Goal: Information Seeking & Learning: Learn about a topic

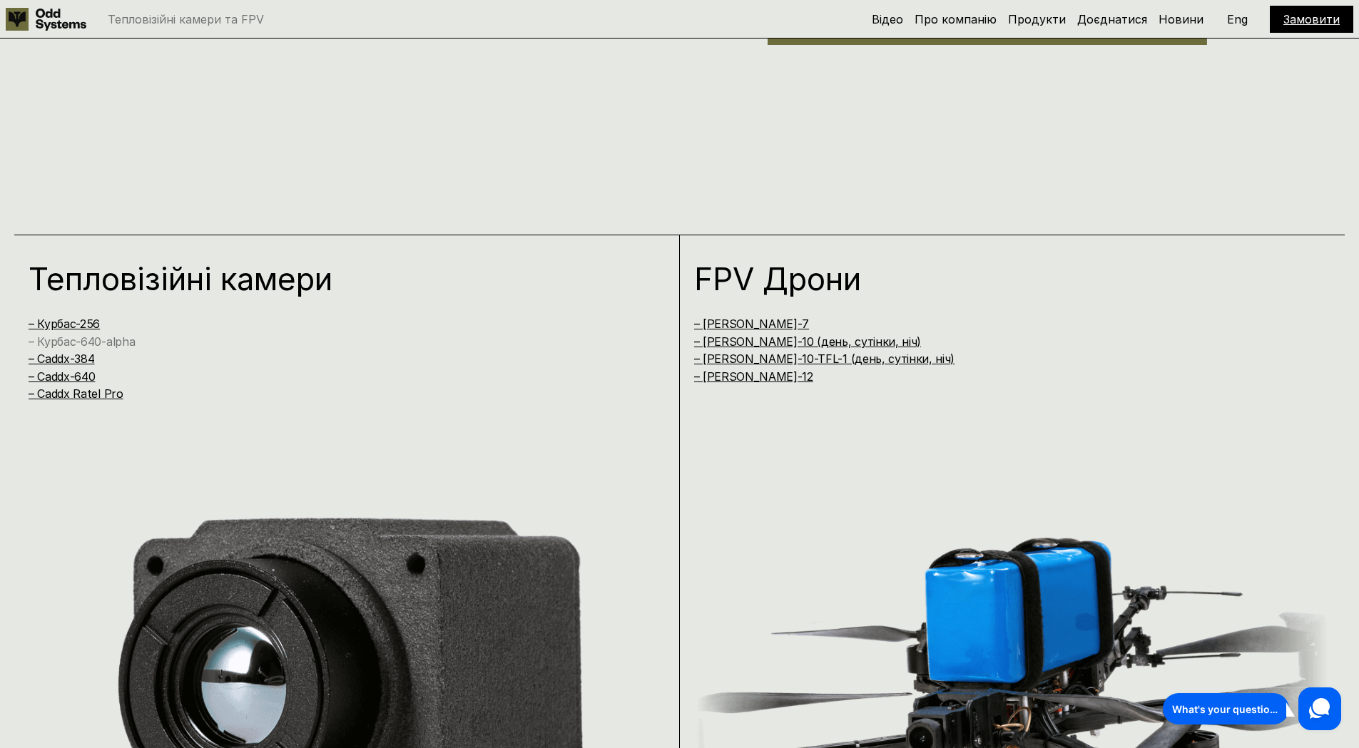
click at [82, 340] on link "– Курбас-640-alpha" at bounding box center [82, 342] width 106 height 14
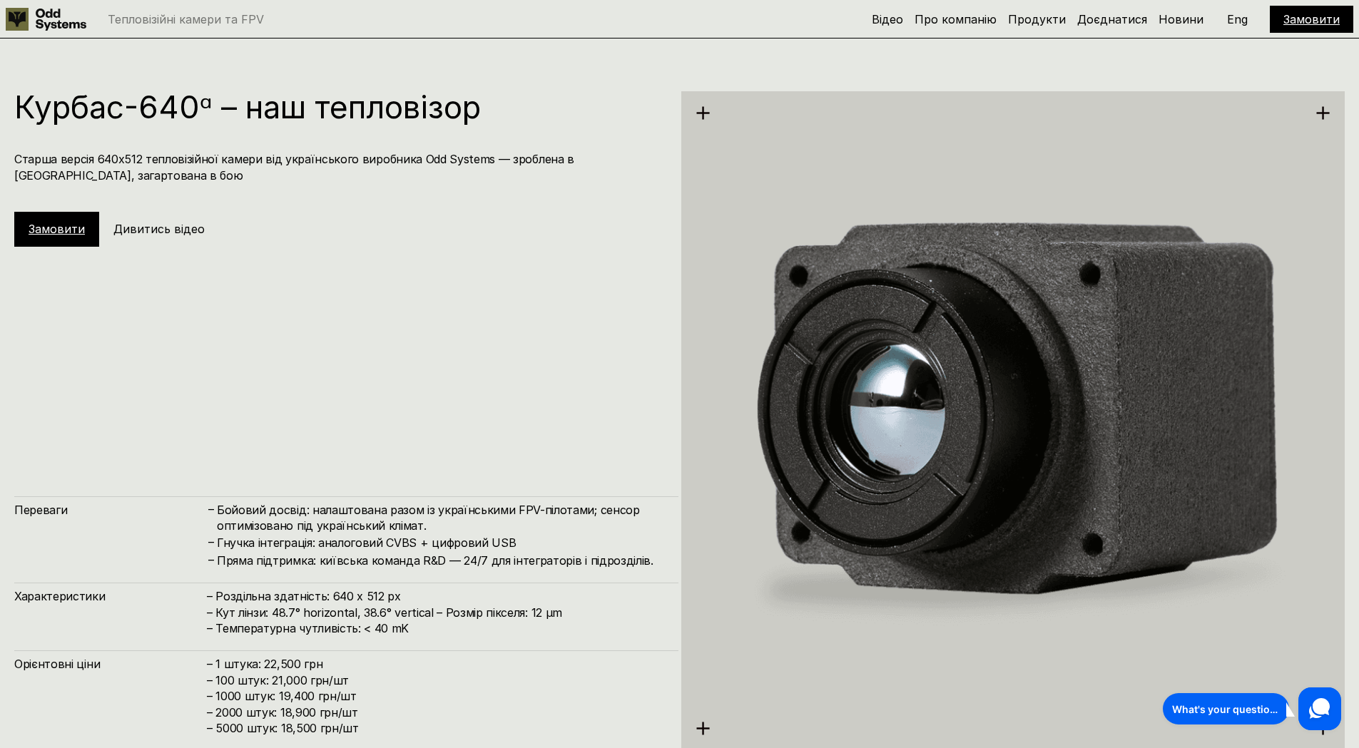
scroll to position [2987, 0]
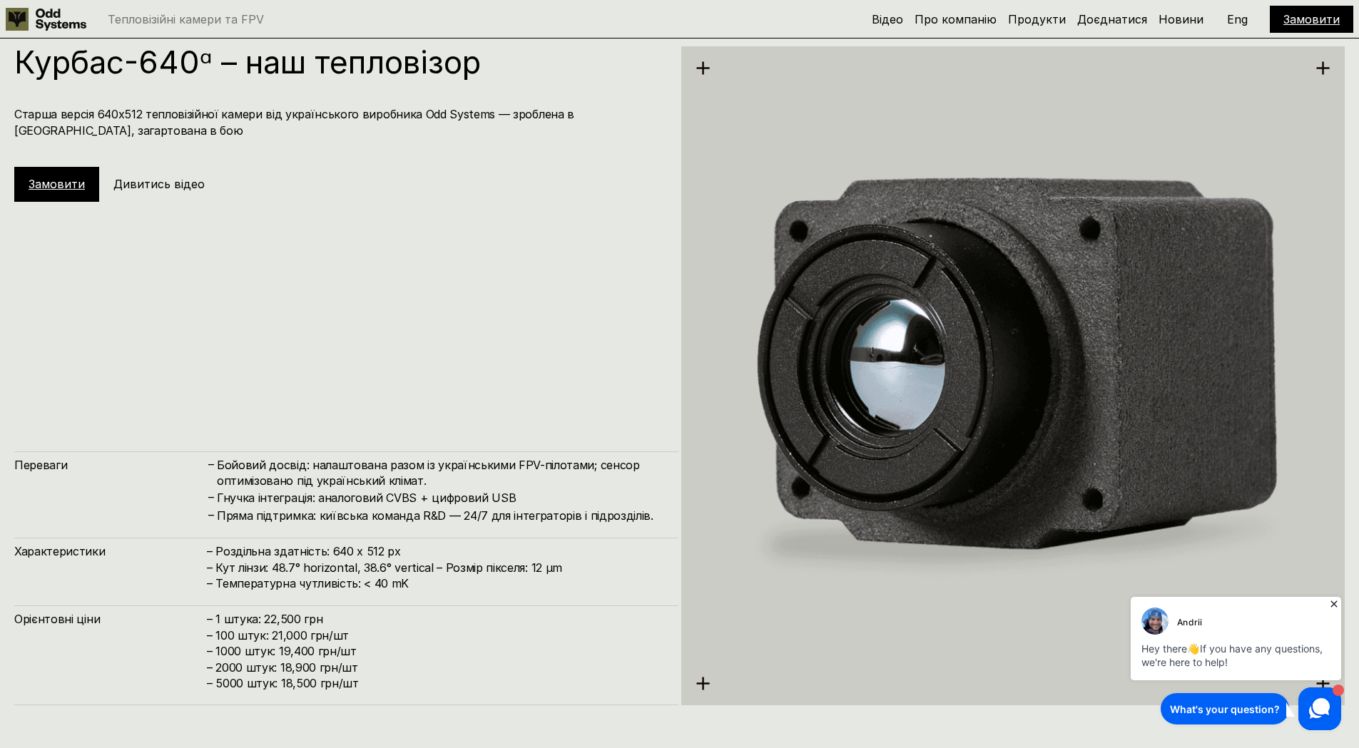
click at [1336, 604] on icon at bounding box center [1334, 604] width 14 height 14
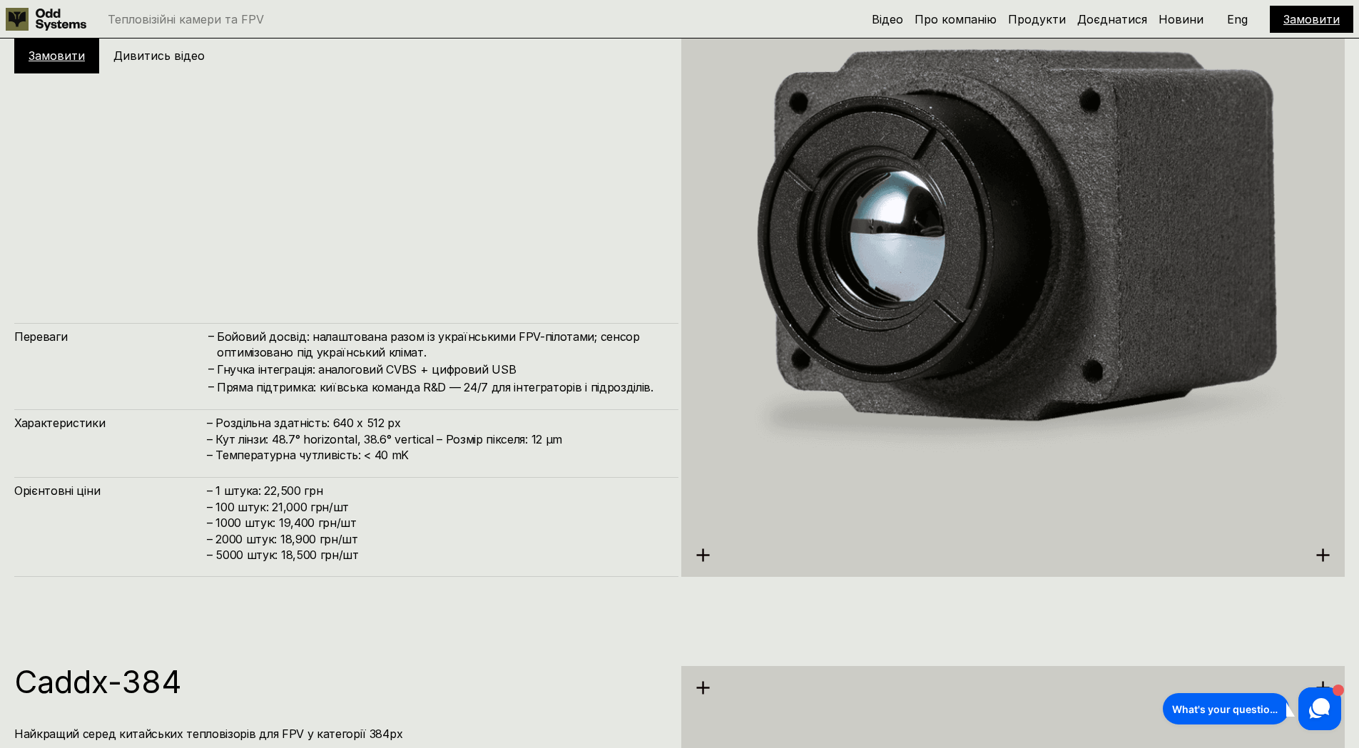
scroll to position [3058, 0]
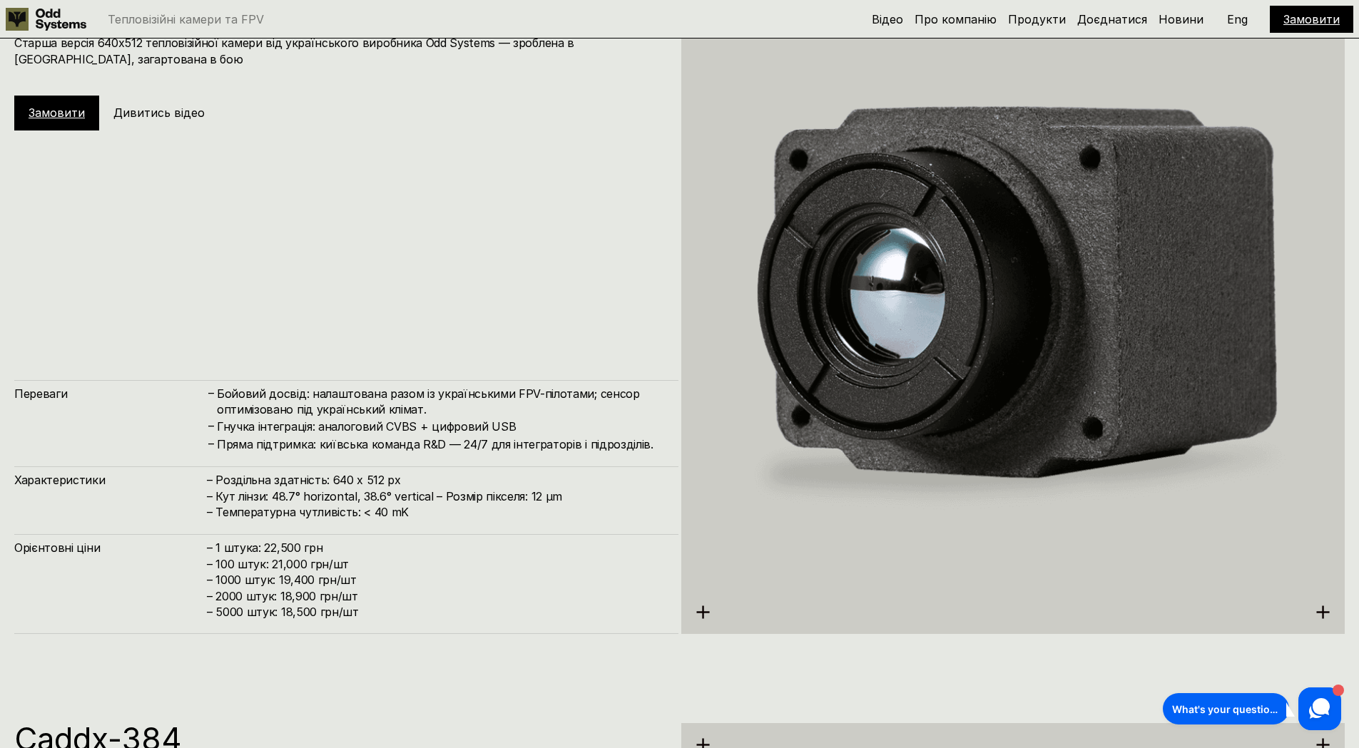
click at [703, 611] on use at bounding box center [702, 612] width 13 height 13
click at [948, 363] on img at bounding box center [1013, 305] width 664 height 743
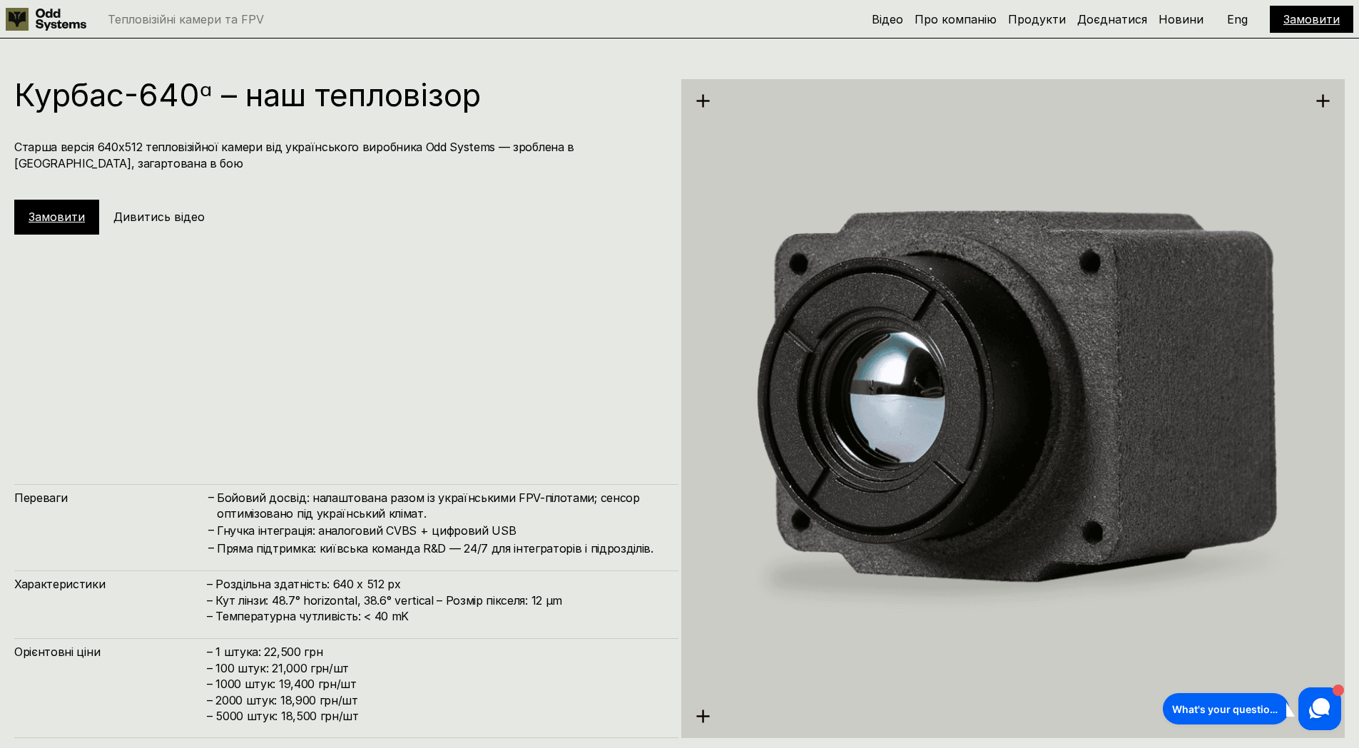
scroll to position [2987, 0]
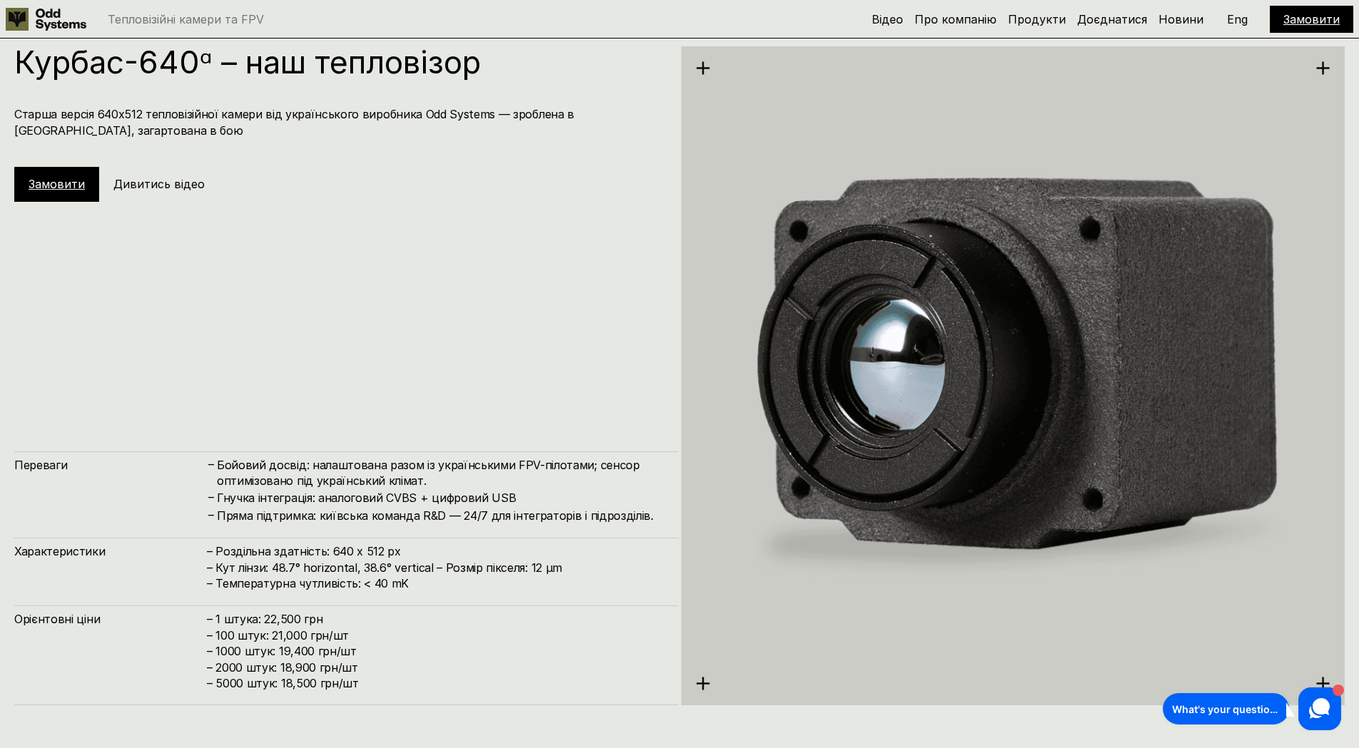
click at [147, 182] on h5 "Дивитись відео" at bounding box center [158, 184] width 91 height 16
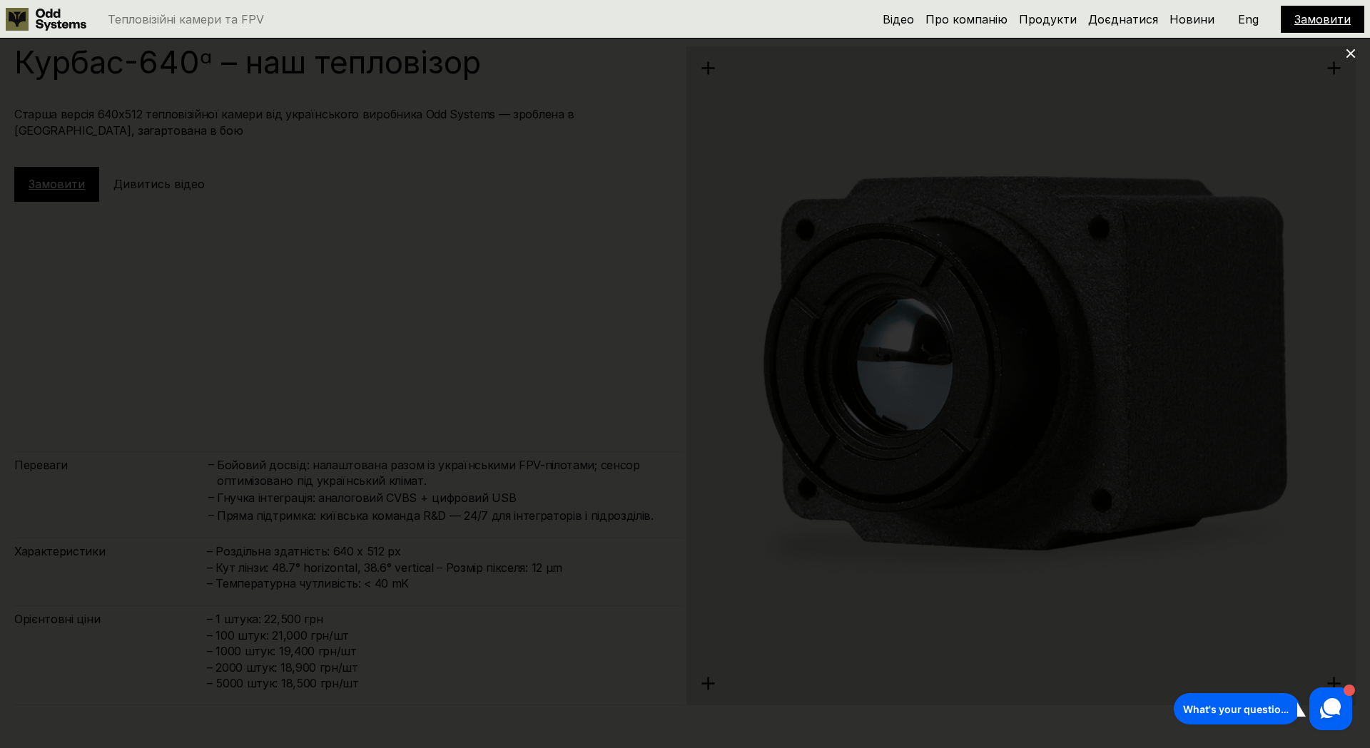
click at [1349, 51] on use at bounding box center [1350, 53] width 9 height 9
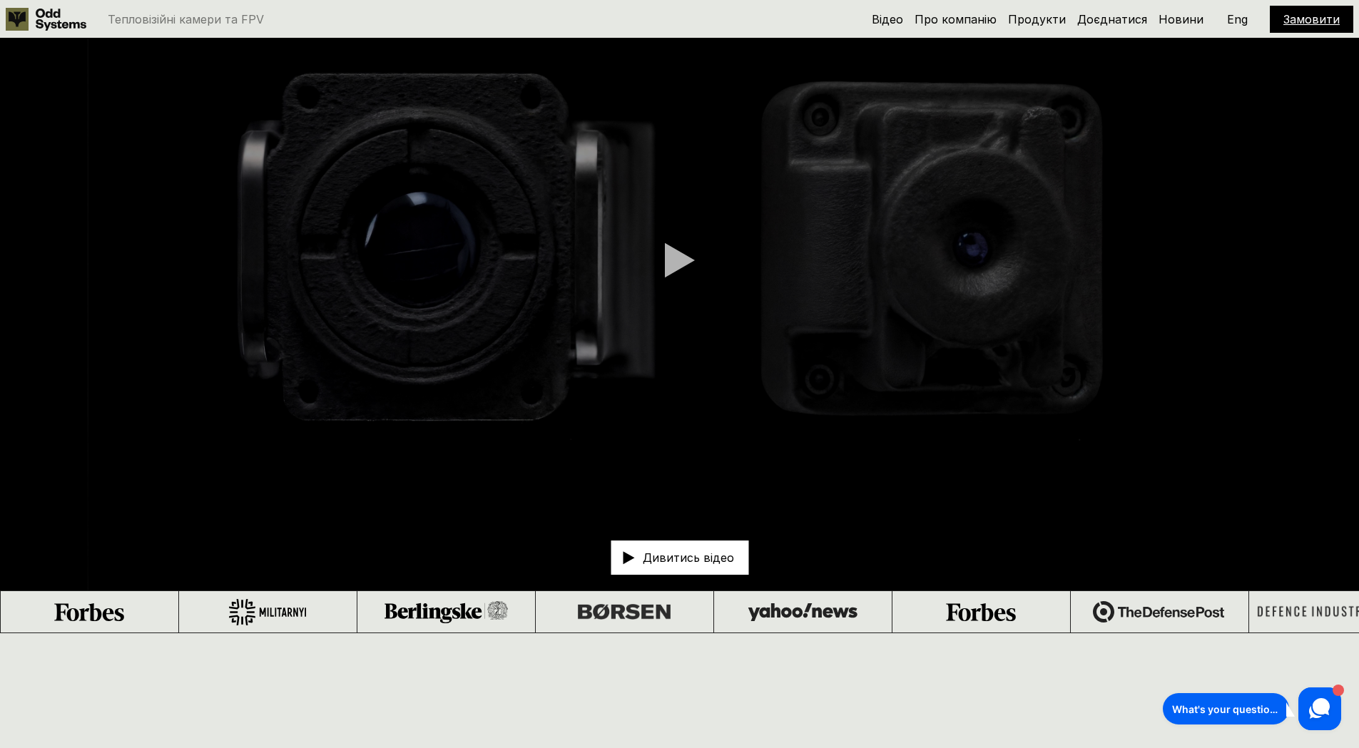
scroll to position [0, 0]
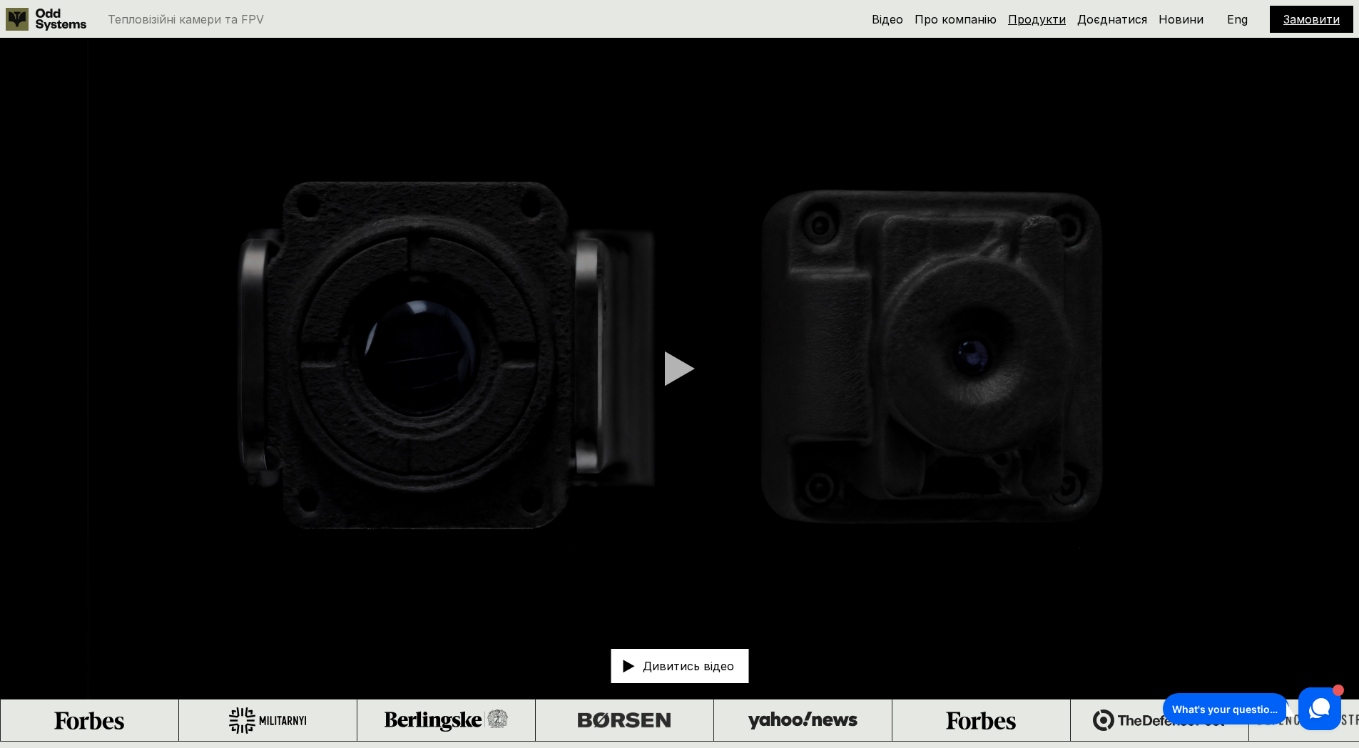
click at [1057, 23] on link "Продукти" at bounding box center [1037, 19] width 58 height 14
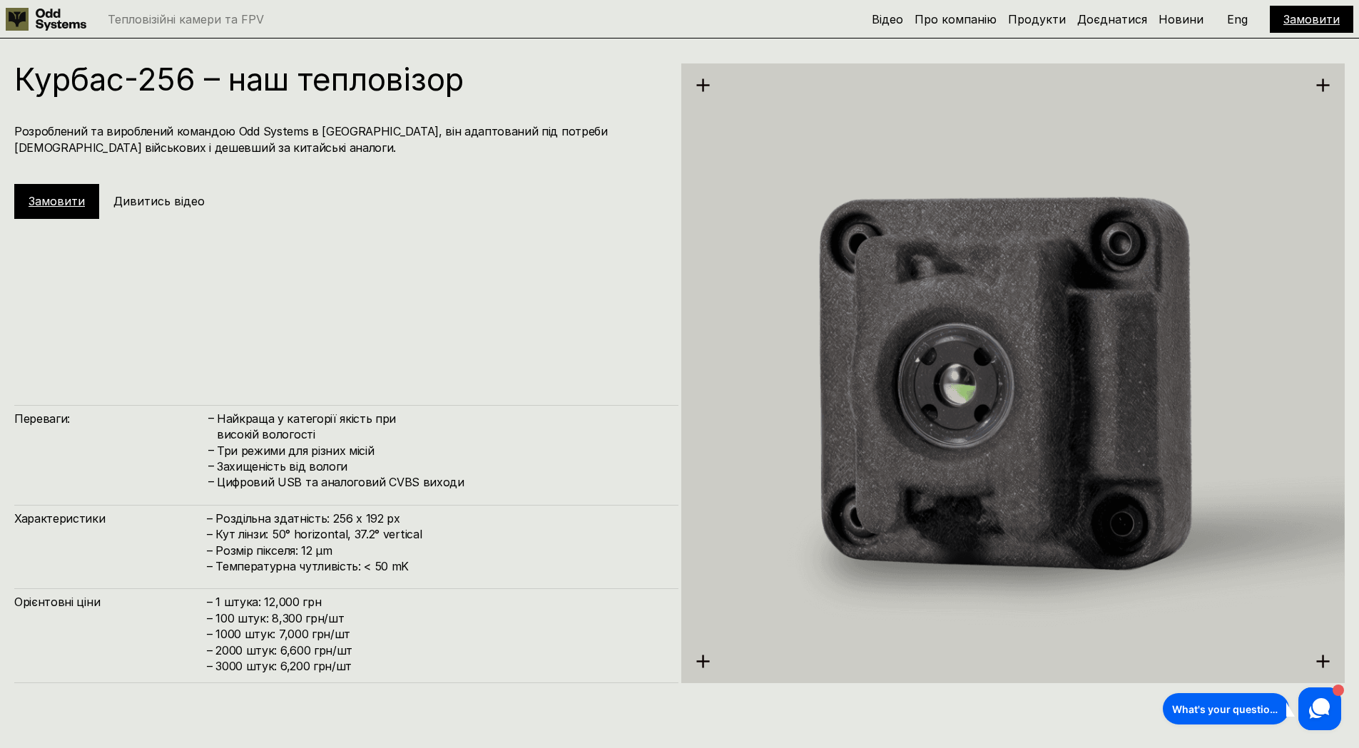
scroll to position [2418, 0]
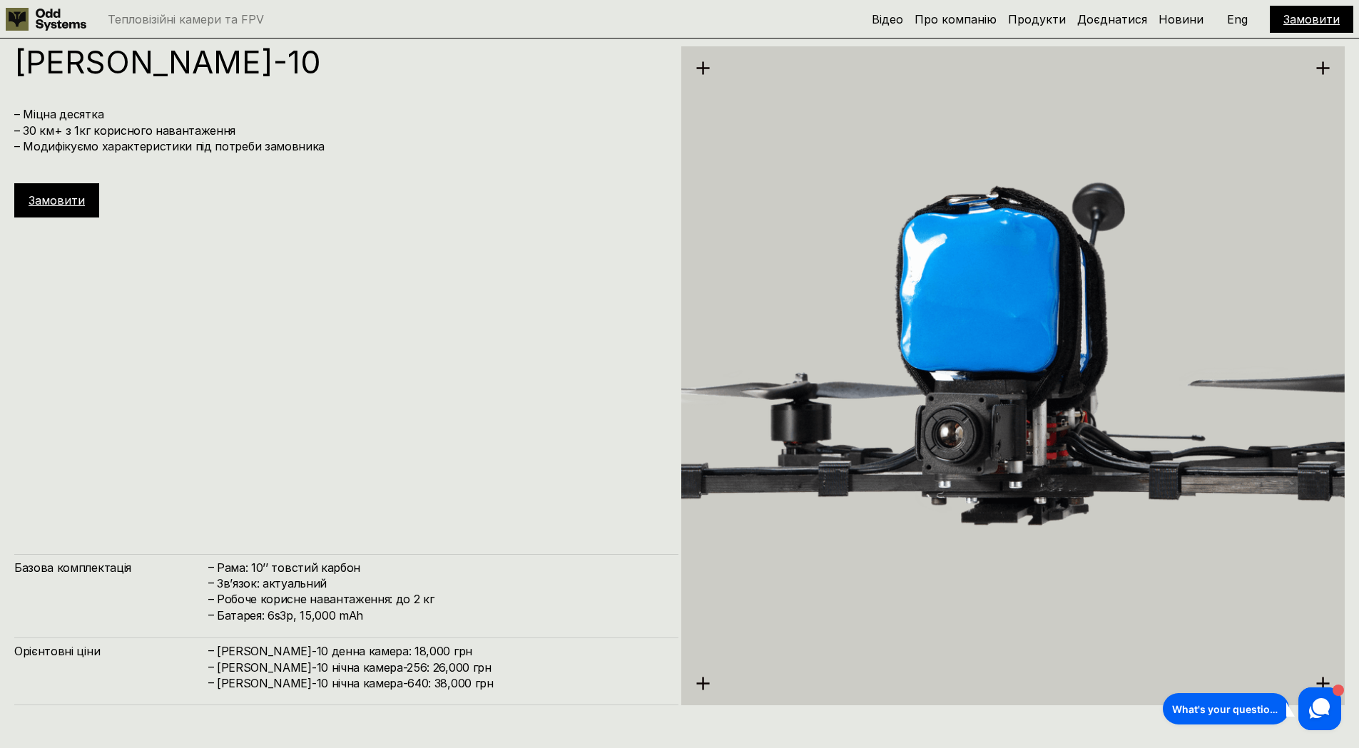
click at [994, 419] on img at bounding box center [1013, 376] width 664 height 743
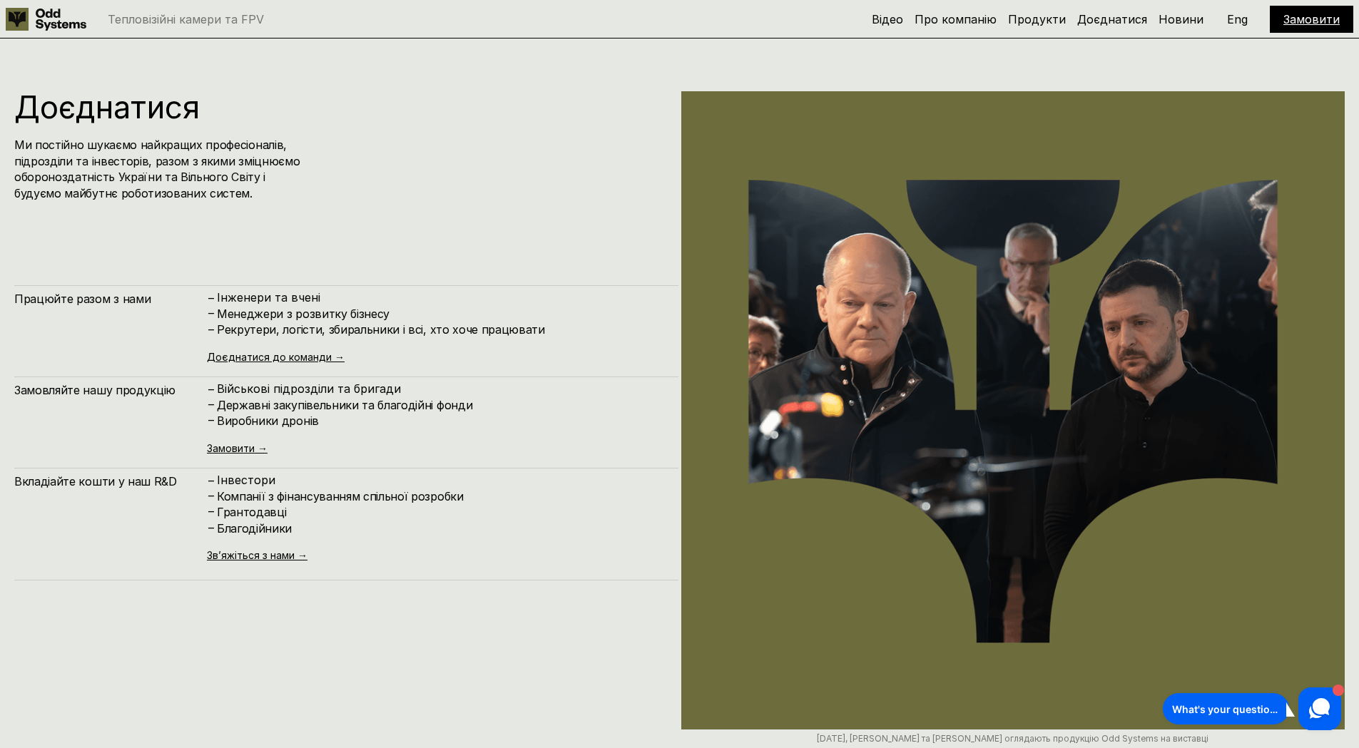
scroll to position [8939, 0]
drag, startPoint x: 362, startPoint y: 454, endPoint x: 337, endPoint y: 496, distance: 48.3
click at [338, 492] on div "Працюйте разом з нами – [PERSON_NAME] та вчені – Менеджери з розвитку бізнесу –…" at bounding box center [346, 433] width 664 height 295
click at [306, 587] on div "Доєднатися Ми постійно шукаємо найкращих професіоналів, підрозділи та інвесторі…" at bounding box center [346, 460] width 664 height 736
drag, startPoint x: 305, startPoint y: 584, endPoint x: 305, endPoint y: 599, distance: 15.0
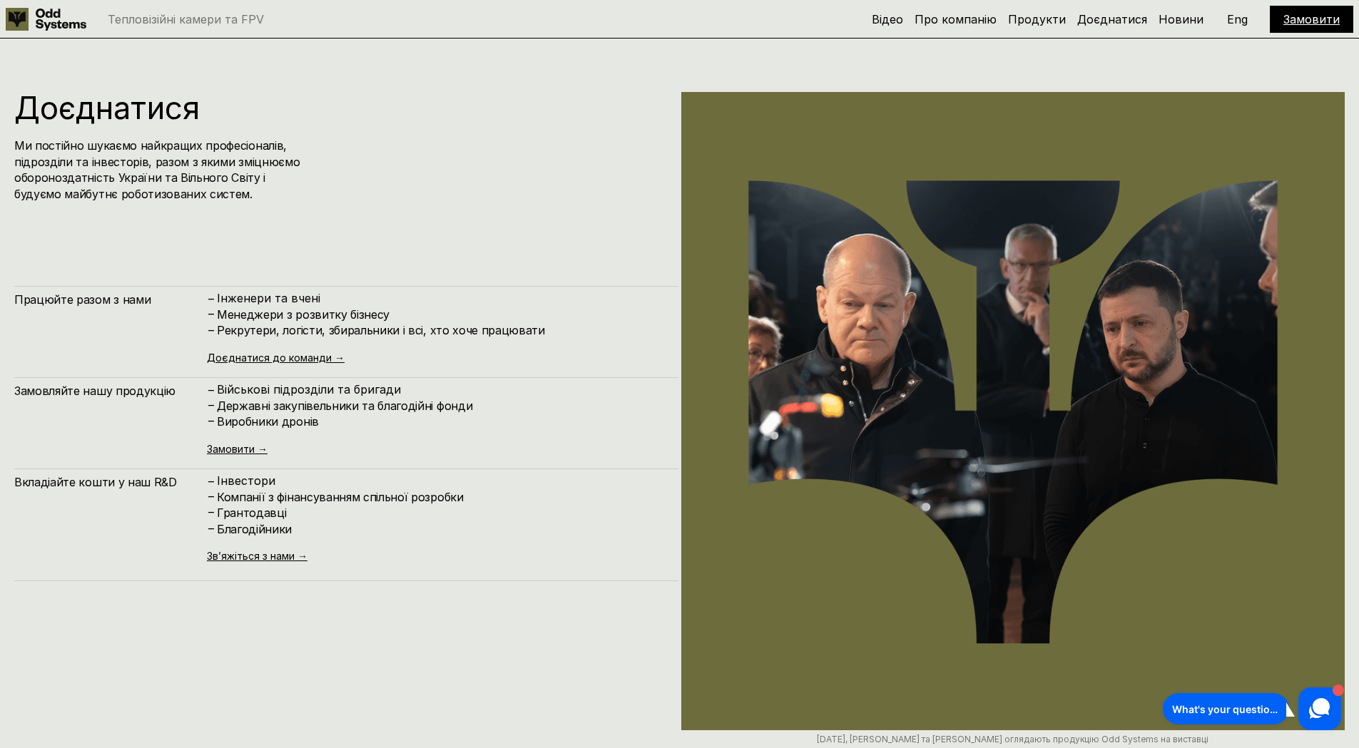
click at [305, 589] on div "Доєднатися Ми постійно шукаємо найкращих професіоналів, підрозділи та інвесторі…" at bounding box center [346, 460] width 664 height 736
click at [305, 601] on div "Доєднатися Ми постійно шукаємо найкращих професіоналів, підрозділи та інвесторі…" at bounding box center [346, 460] width 664 height 736
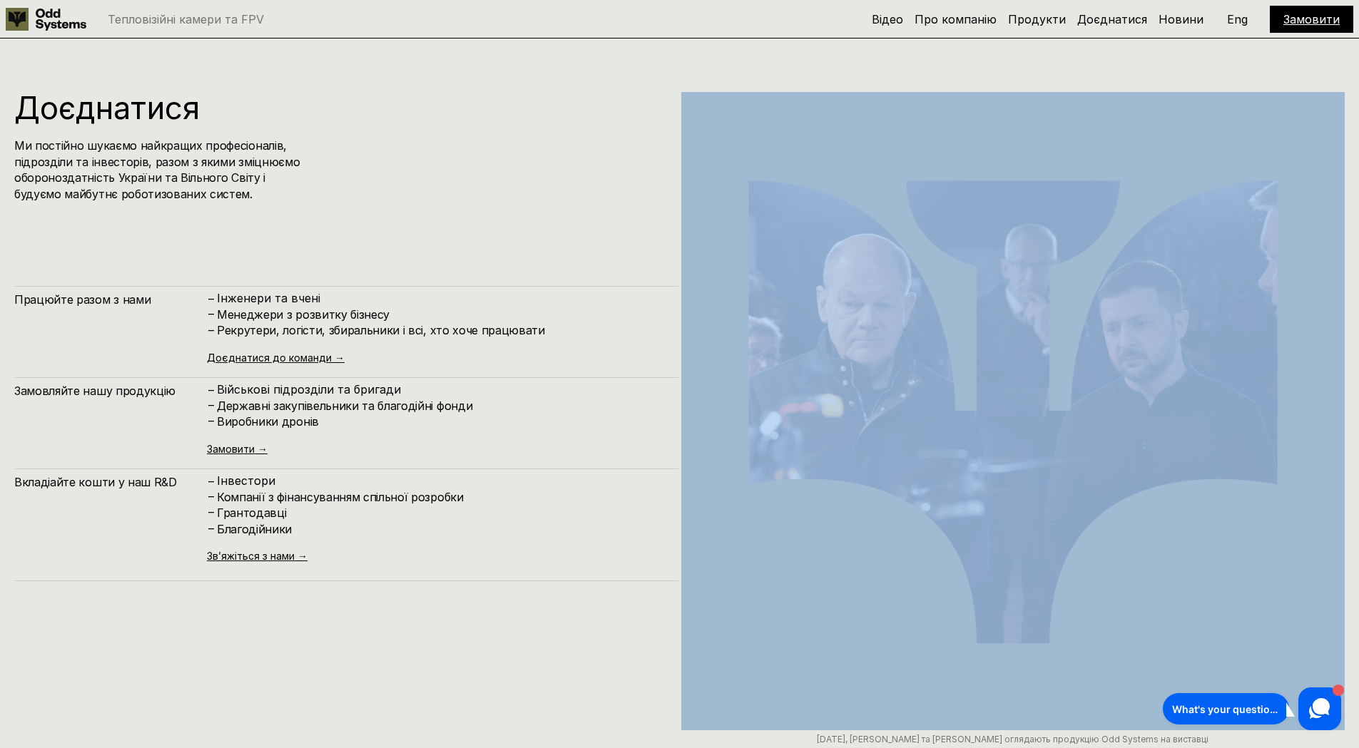
click at [305, 604] on div "Доєднатися Ми постійно шукаємо найкращих професіоналів, підрозділи та інвесторі…" at bounding box center [346, 460] width 664 height 736
click at [305, 605] on div "Доєднатися Ми постійно шукаємо найкращих професіоналів, підрозділи та інвесторі…" at bounding box center [346, 460] width 664 height 736
click at [302, 606] on div "Доєднатися Ми постійно шукаємо найкращих професіоналів, підрозділи та інвесторі…" at bounding box center [346, 460] width 664 height 736
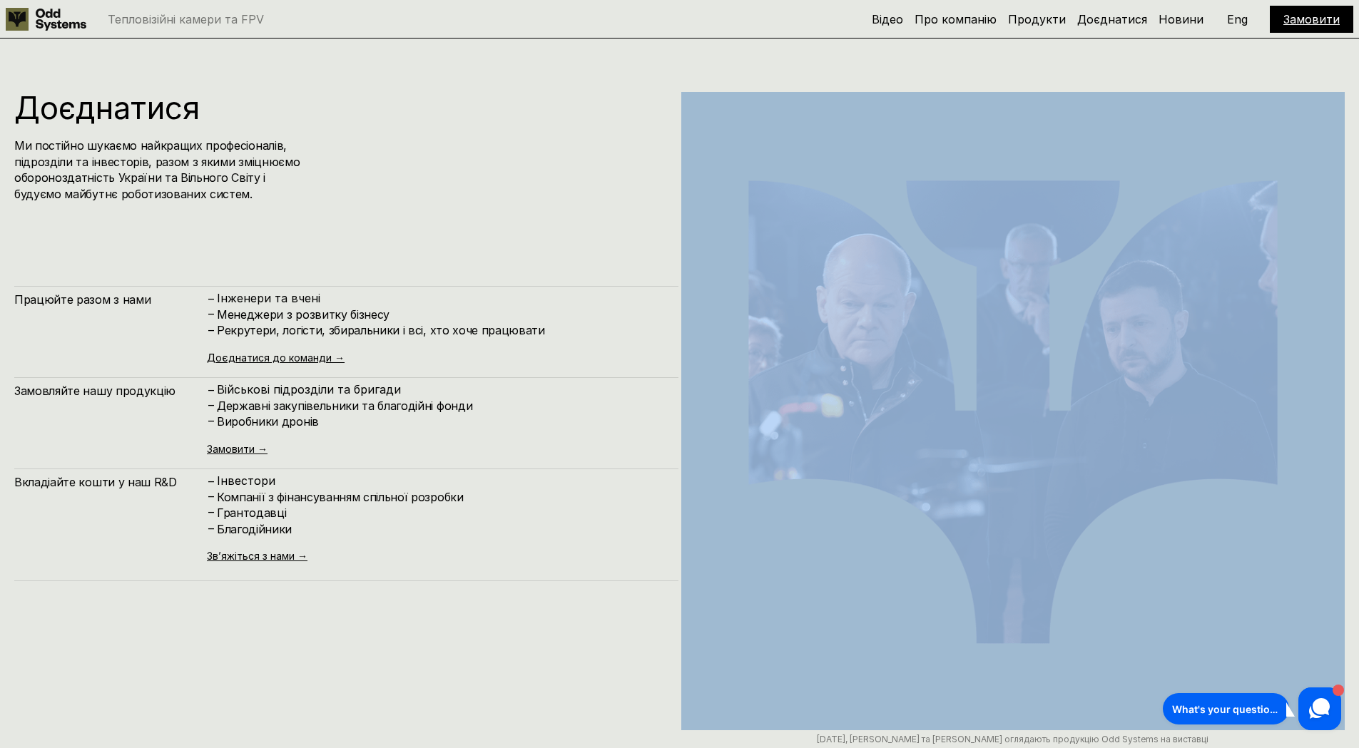
click at [302, 605] on div "Доєднатися Ми постійно шукаємо найкращих професіоналів, підрозділи та інвесторі…" at bounding box center [346, 460] width 664 height 736
click at [299, 594] on div "Доєднатися Ми постійно шукаємо найкращих професіоналів, підрозділи та інвесторі…" at bounding box center [346, 460] width 664 height 736
click at [299, 593] on div "Доєднатися Ми постійно шукаємо найкращих професіоналів, підрозділи та інвесторі…" at bounding box center [346, 460] width 664 height 736
click at [294, 636] on div "Доєднатися Ми постійно шукаємо найкращих професіоналів, підрозділи та інвесторі…" at bounding box center [346, 460] width 664 height 736
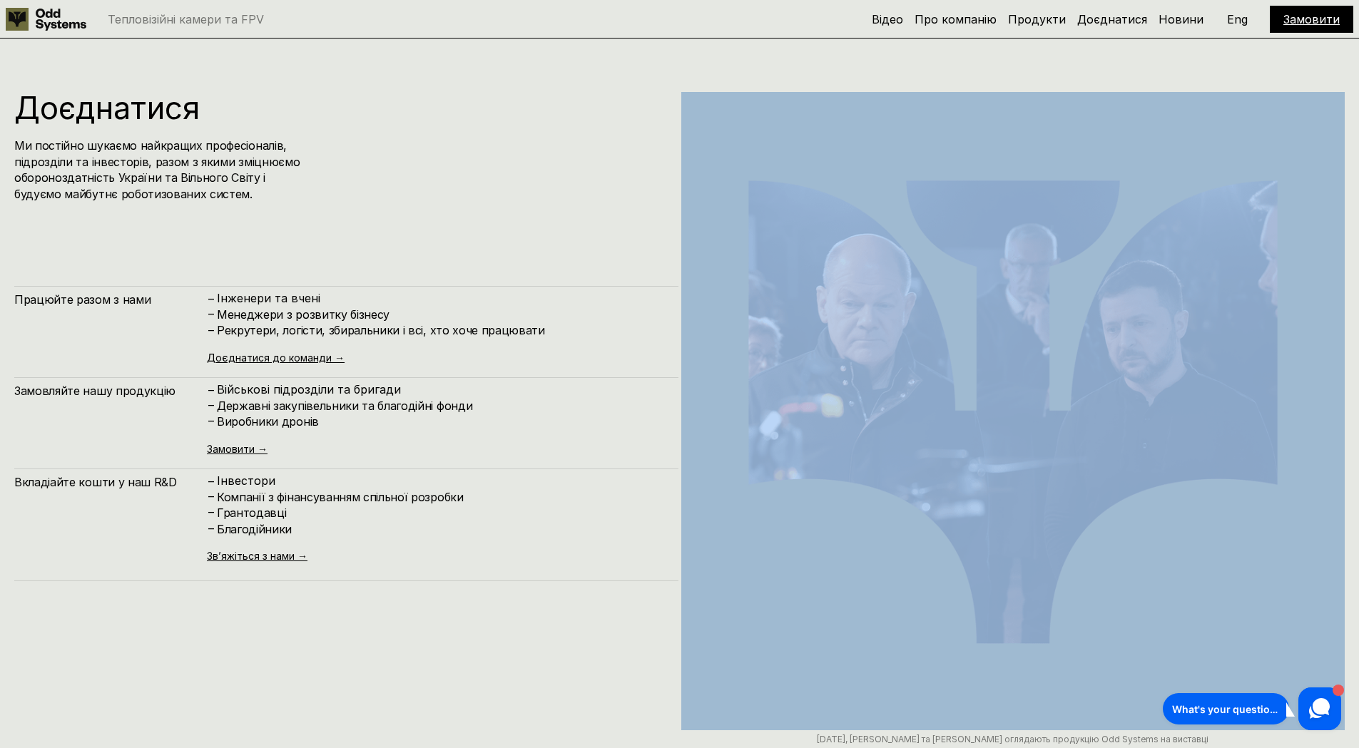
click at [294, 636] on div "Доєднатися Ми постійно шукаємо найкращих професіоналів, підрозділи та інвесторі…" at bounding box center [346, 460] width 664 height 736
drag, startPoint x: 294, startPoint y: 636, endPoint x: 242, endPoint y: 645, distance: 52.8
click at [242, 645] on div "Доєднатися Ми постійно шукаємо найкращих професіоналів, підрозділи та інвесторі…" at bounding box center [346, 460] width 664 height 736
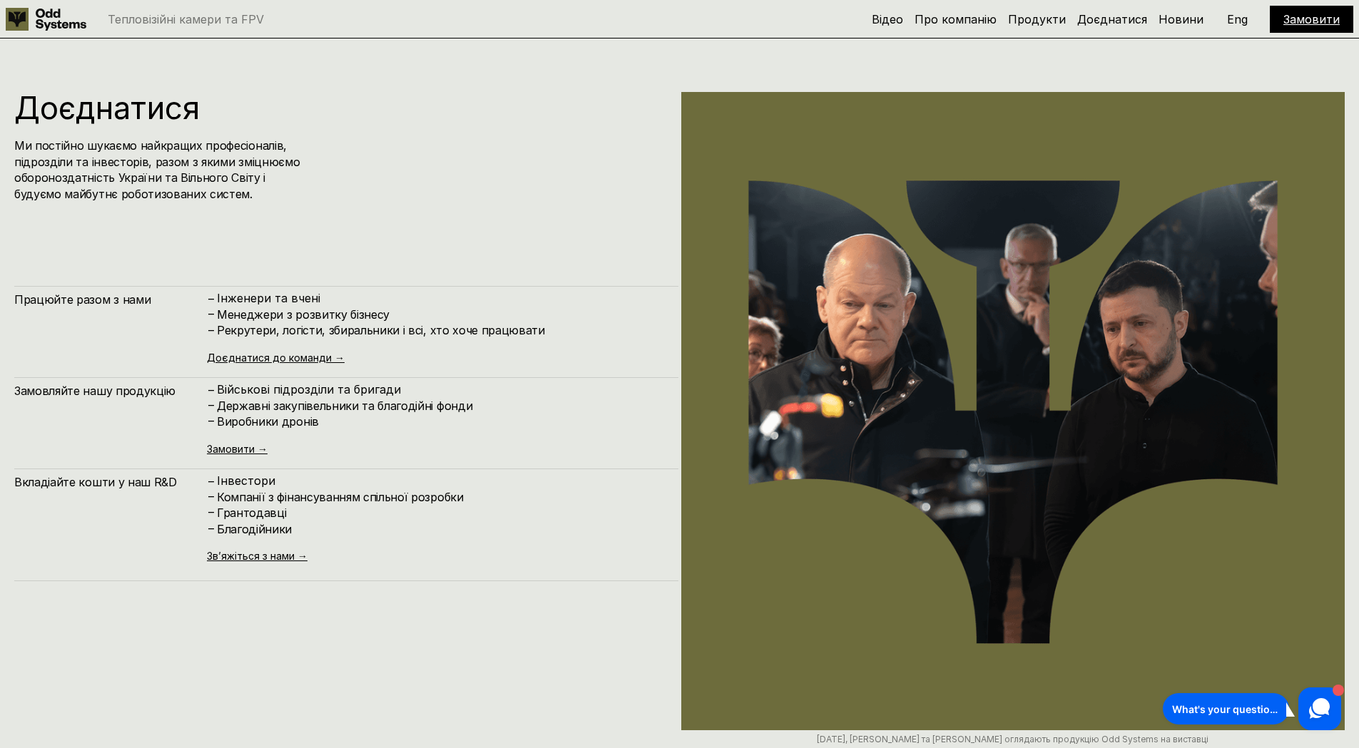
click at [468, 449] on div "– Військові підрозділи та бригади – Державні закупівельники та благодійні фонди…" at bounding box center [435, 418] width 457 height 71
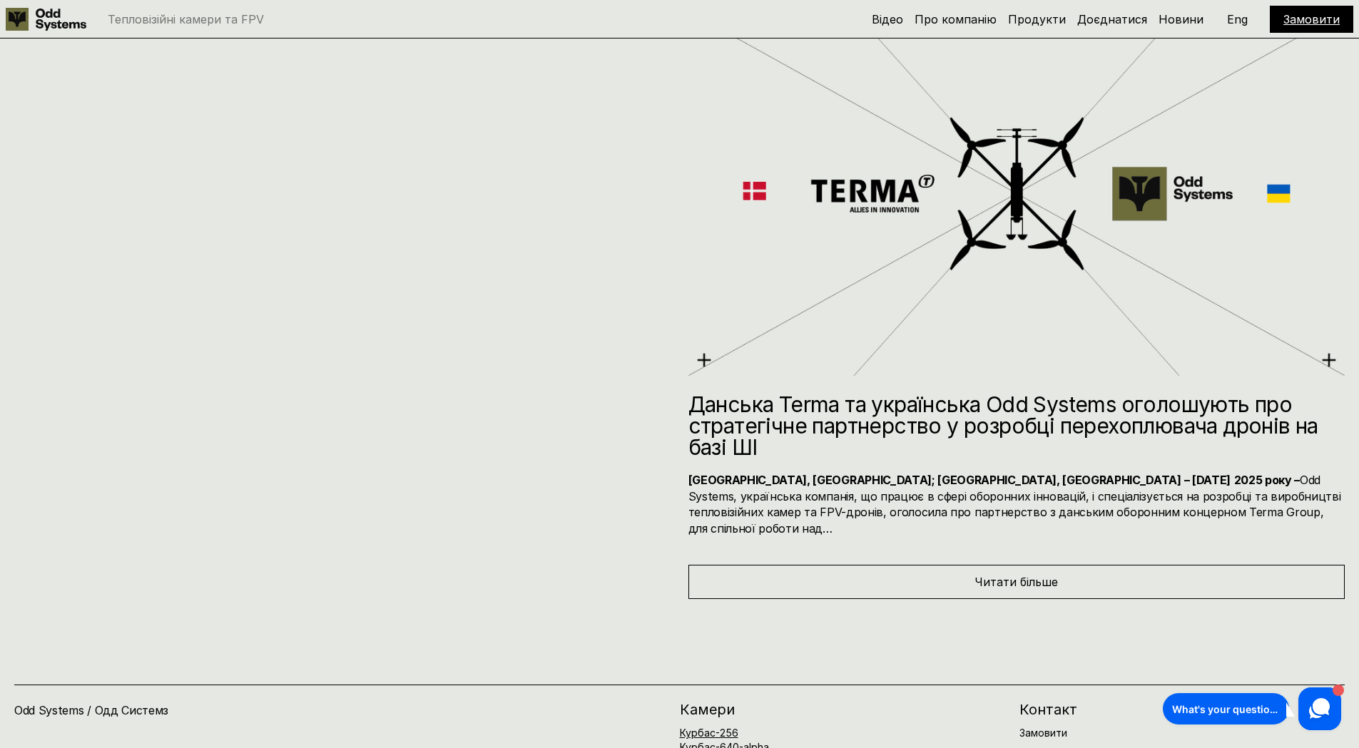
scroll to position [10009, 0]
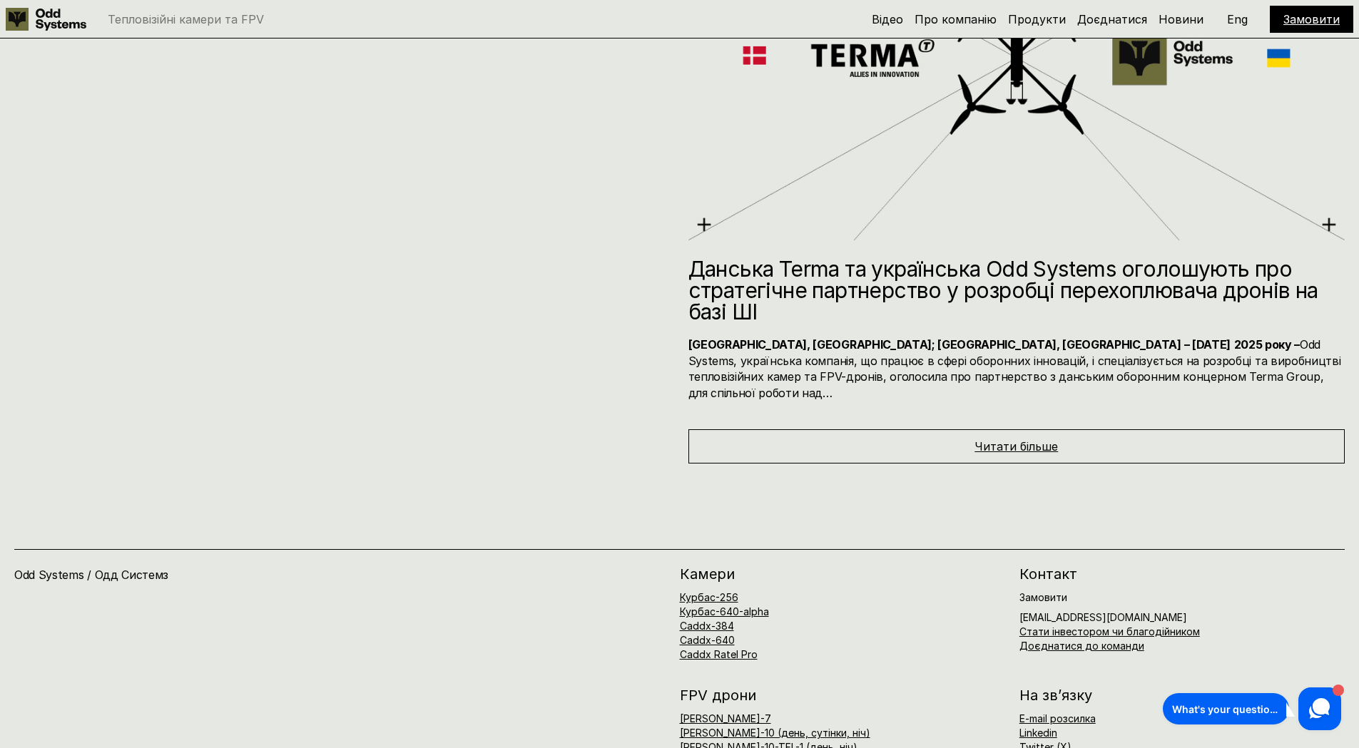
click at [1044, 439] on span "Читати більше" at bounding box center [1016, 446] width 83 height 14
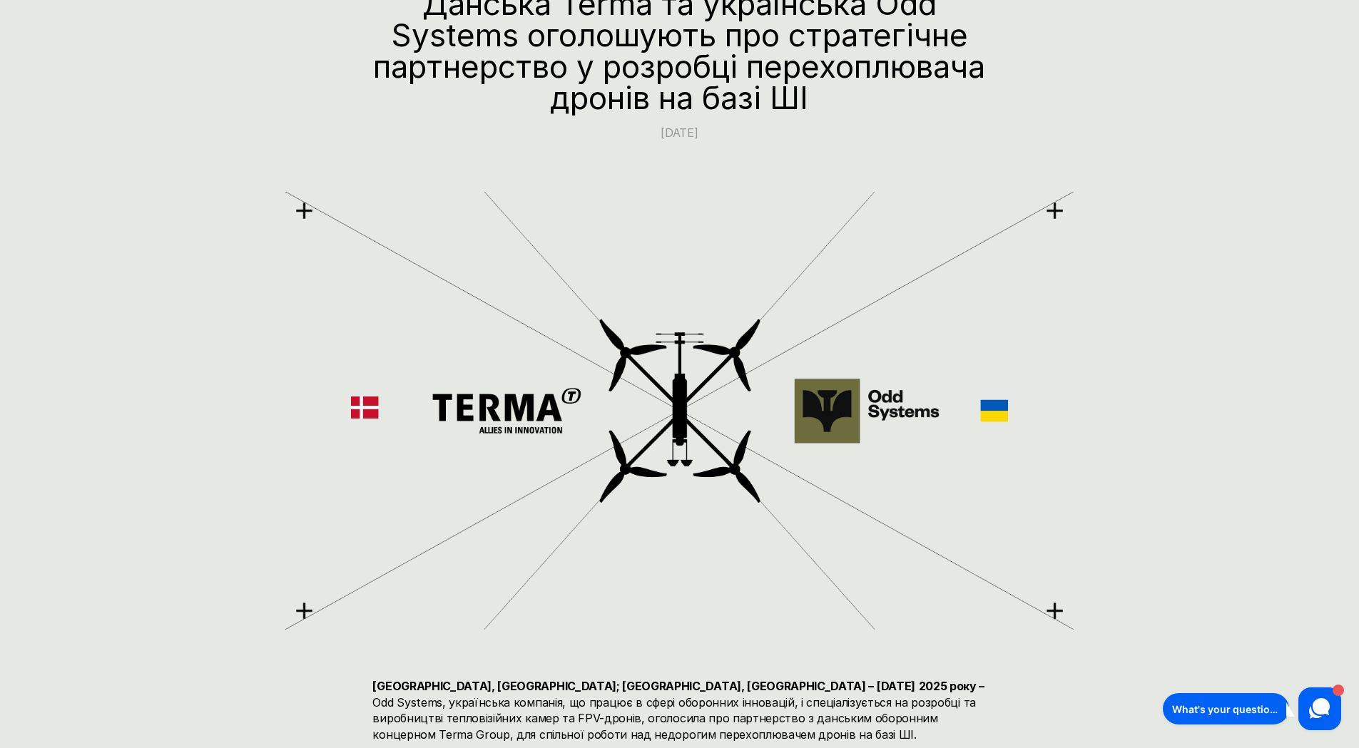
scroll to position [285, 0]
